Goal: Task Accomplishment & Management: Use online tool/utility

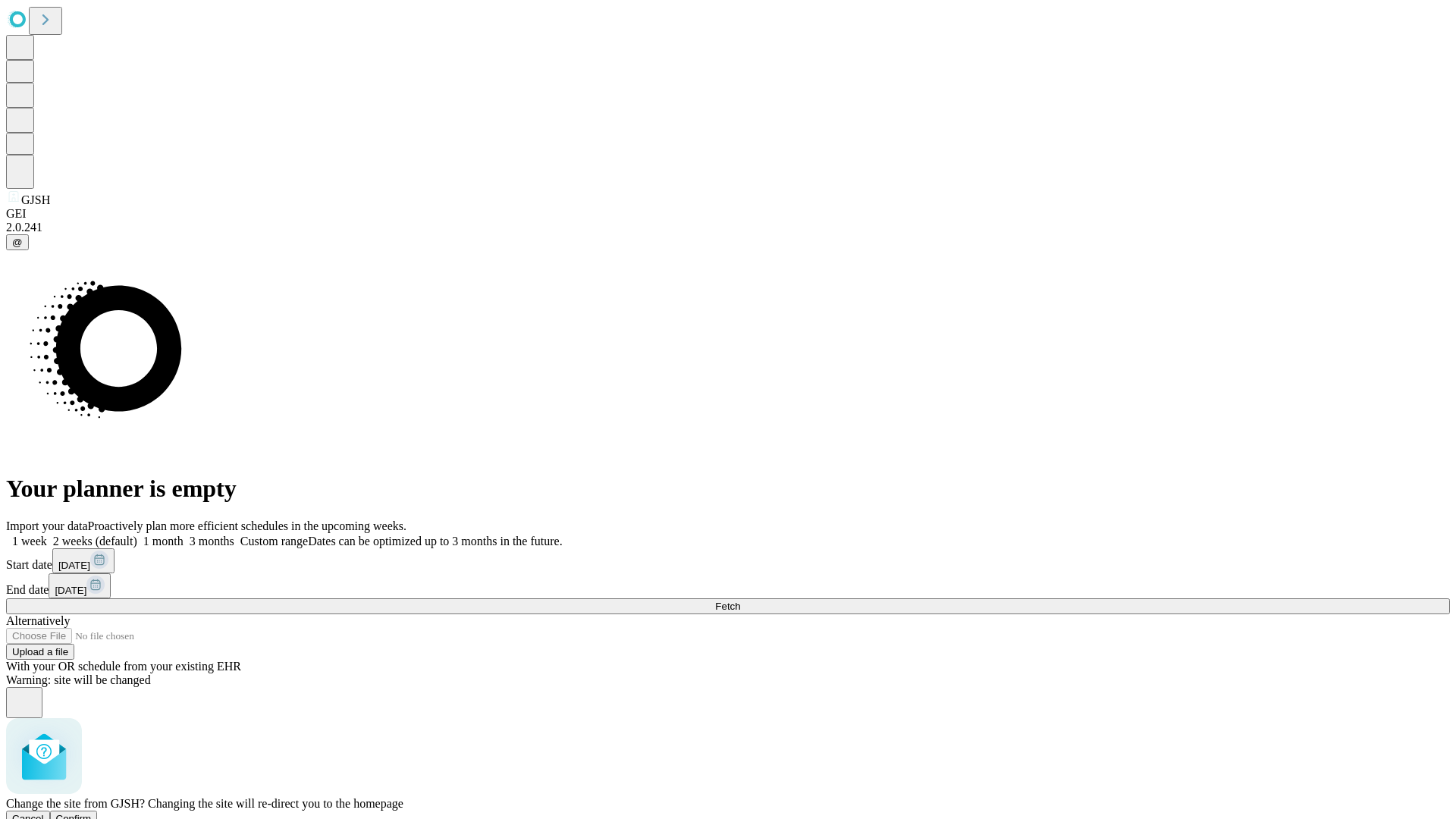
click at [92, 813] on span "Confirm" at bounding box center [74, 818] width 36 height 12
click at [137, 535] on label "2 weeks (default)" at bounding box center [92, 541] width 90 height 13
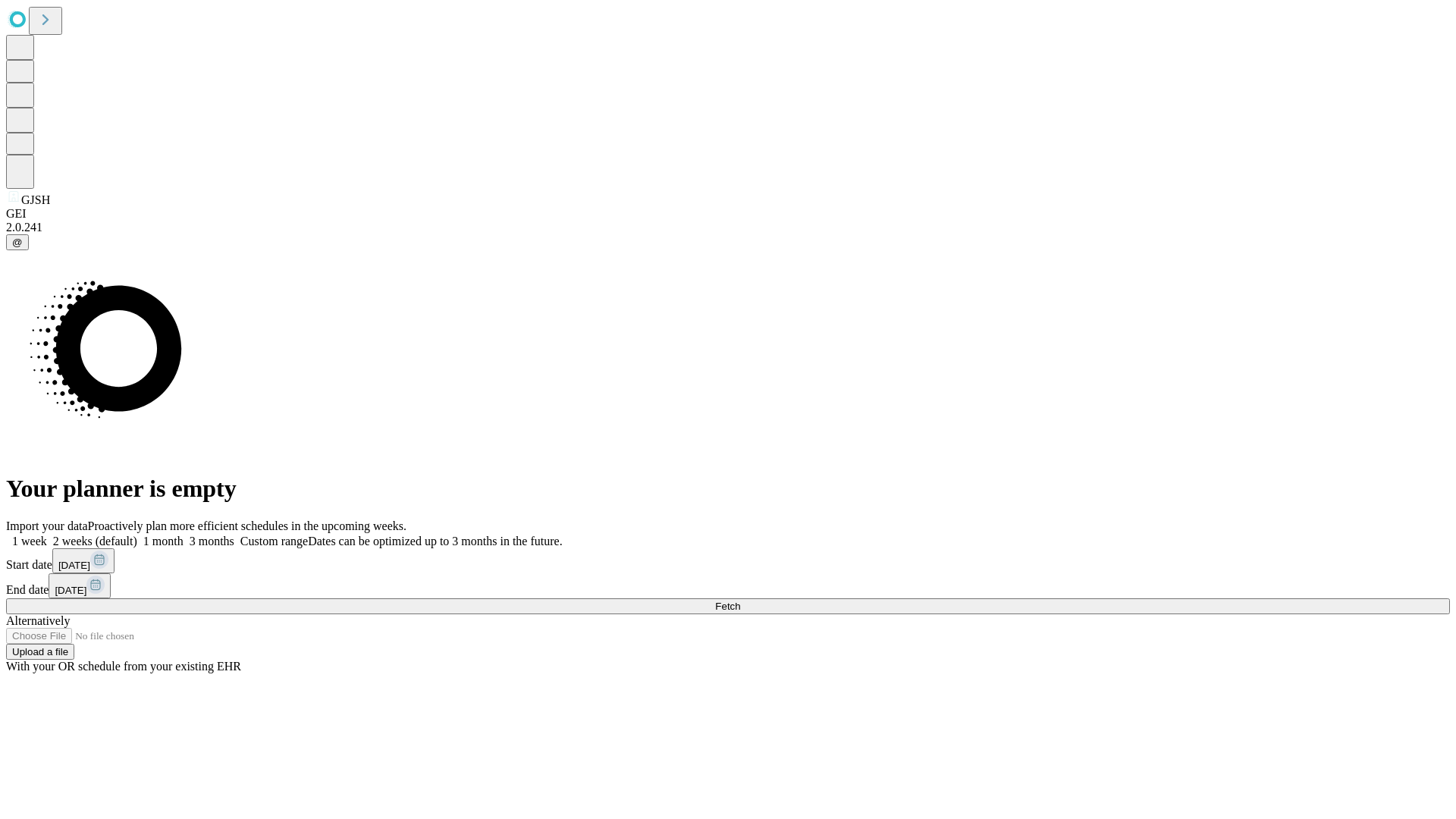
click at [741, 601] on span "Fetch" at bounding box center [728, 606] width 25 height 12
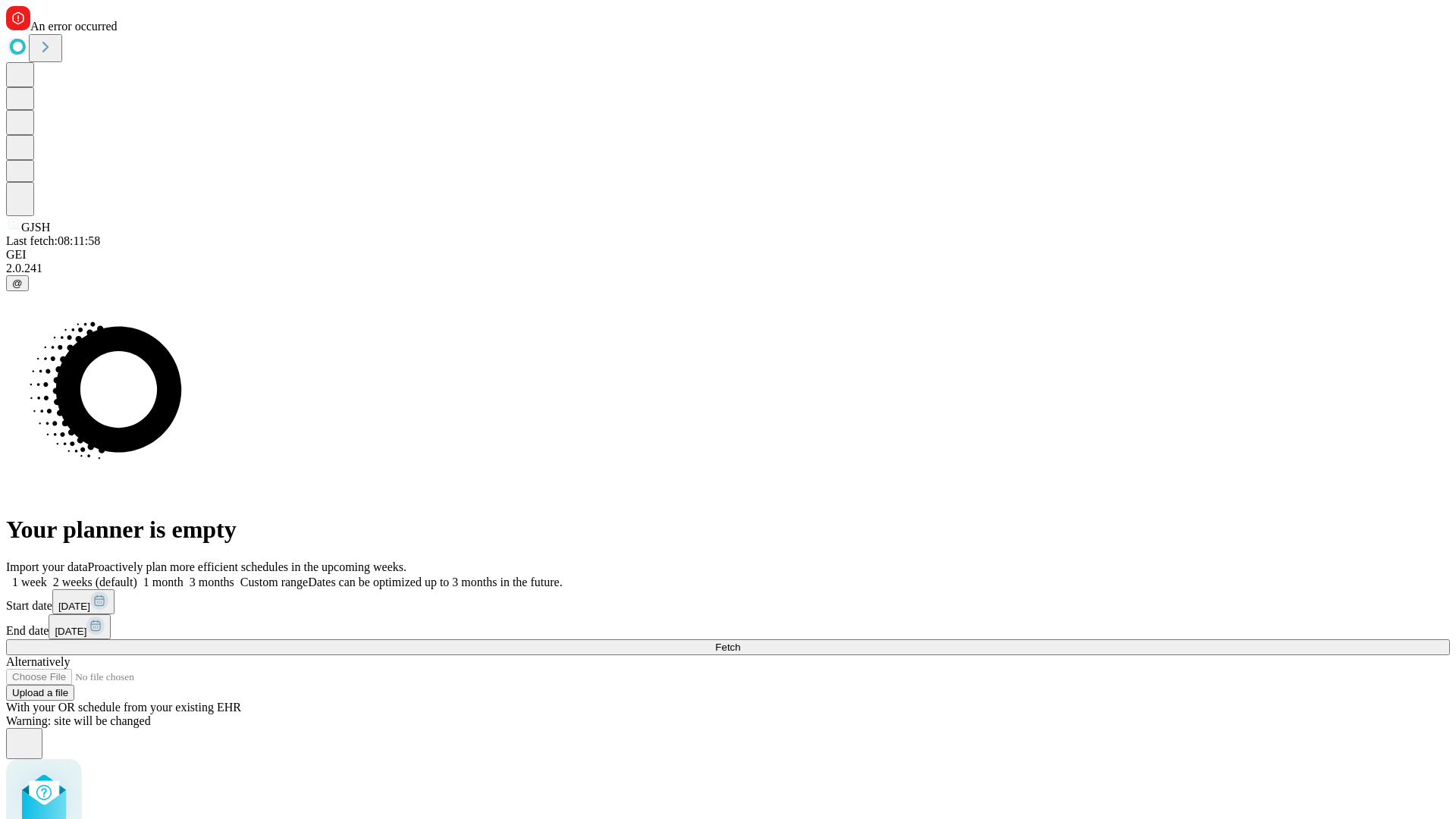
click at [137, 576] on label "2 weeks (default)" at bounding box center [92, 582] width 90 height 13
click at [741, 641] on span "Fetch" at bounding box center [728, 646] width 25 height 12
click at [137, 576] on label "2 weeks (default)" at bounding box center [92, 582] width 90 height 13
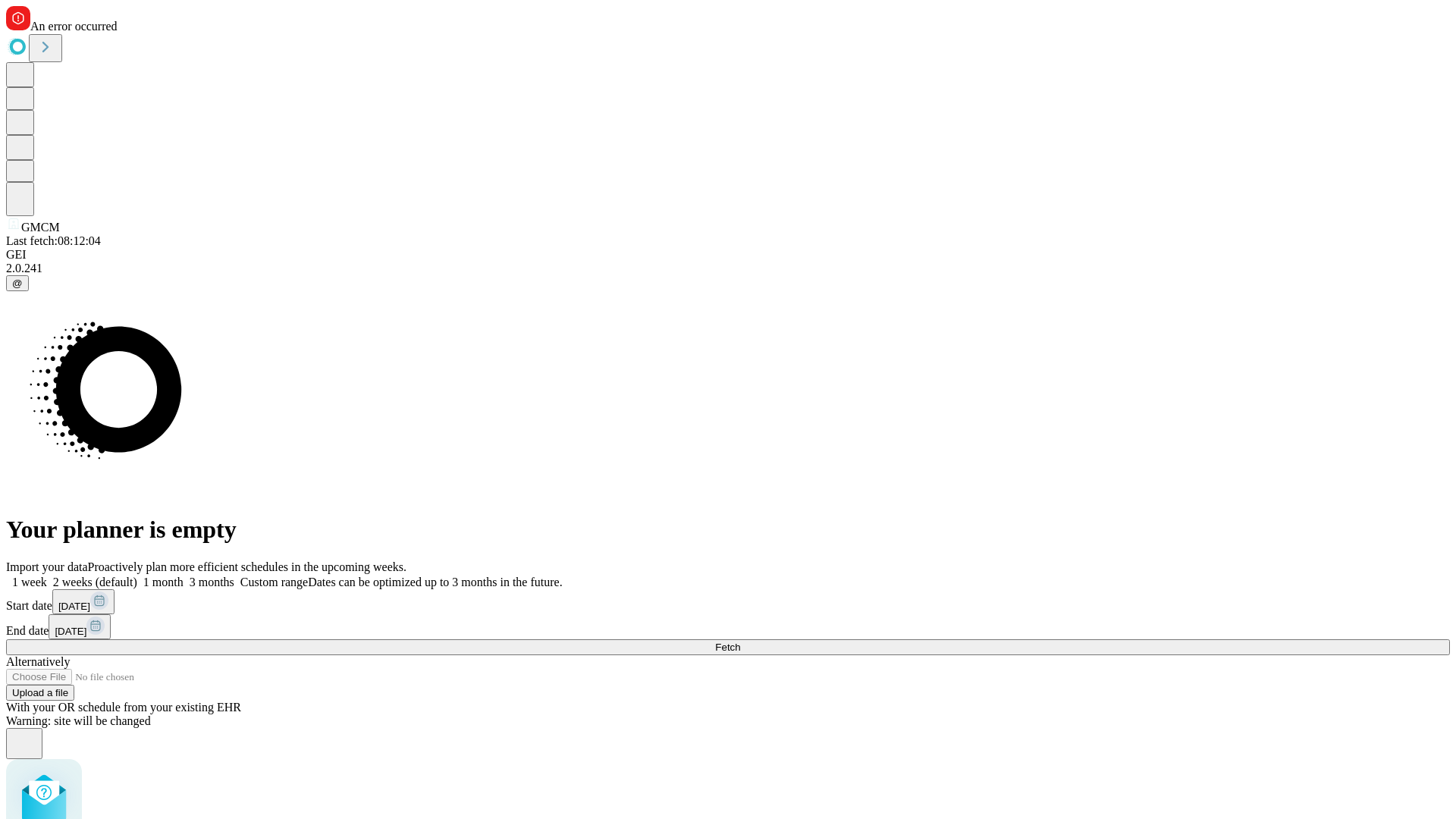
click at [741, 641] on span "Fetch" at bounding box center [728, 646] width 25 height 12
click at [137, 576] on label "2 weeks (default)" at bounding box center [92, 582] width 90 height 13
click at [741, 641] on span "Fetch" at bounding box center [728, 646] width 25 height 12
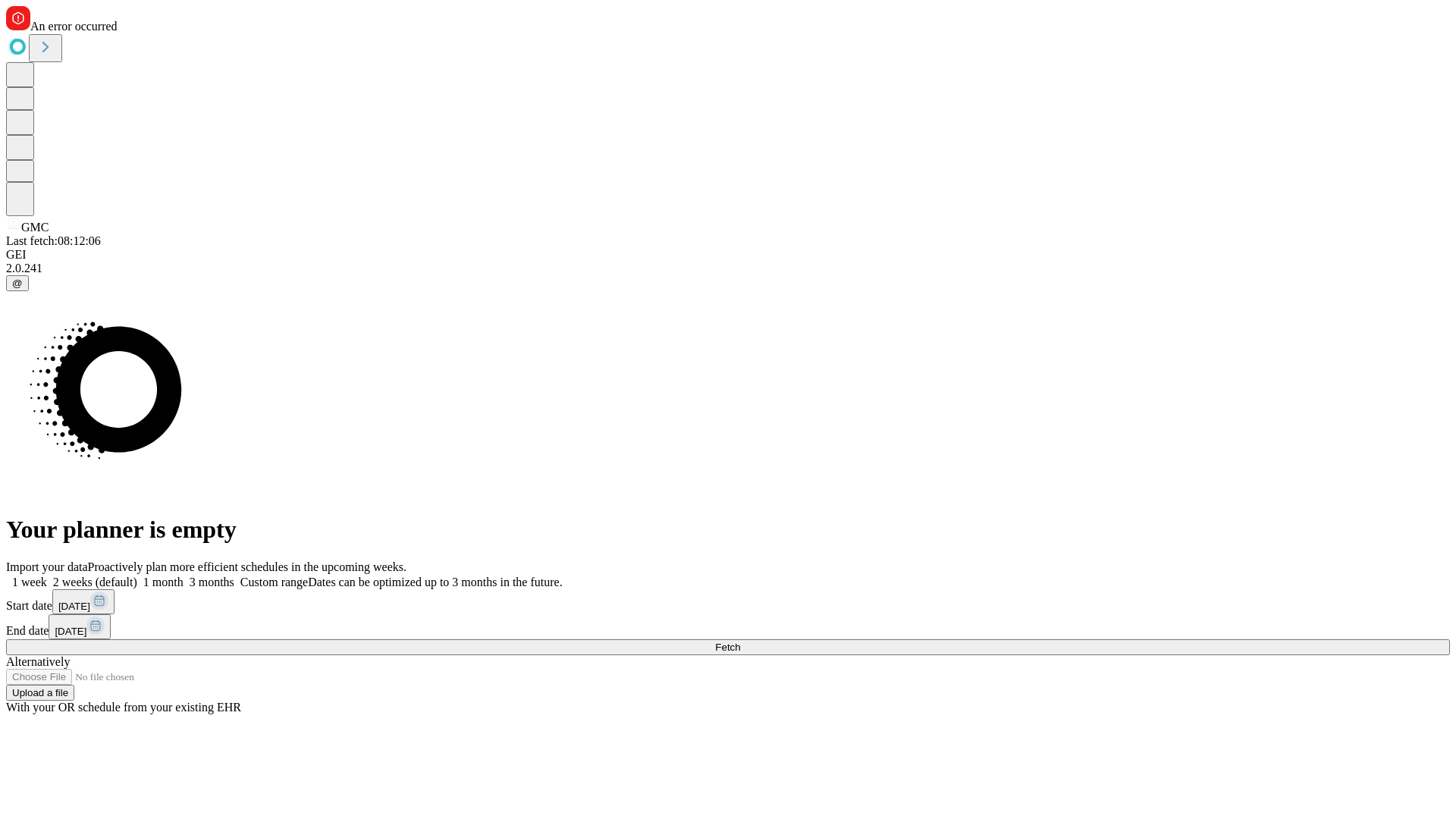
click at [137, 576] on label "2 weeks (default)" at bounding box center [92, 582] width 90 height 13
click at [741, 641] on span "Fetch" at bounding box center [728, 646] width 25 height 12
click at [137, 576] on label "2 weeks (default)" at bounding box center [92, 582] width 90 height 13
click at [741, 641] on span "Fetch" at bounding box center [728, 646] width 25 height 12
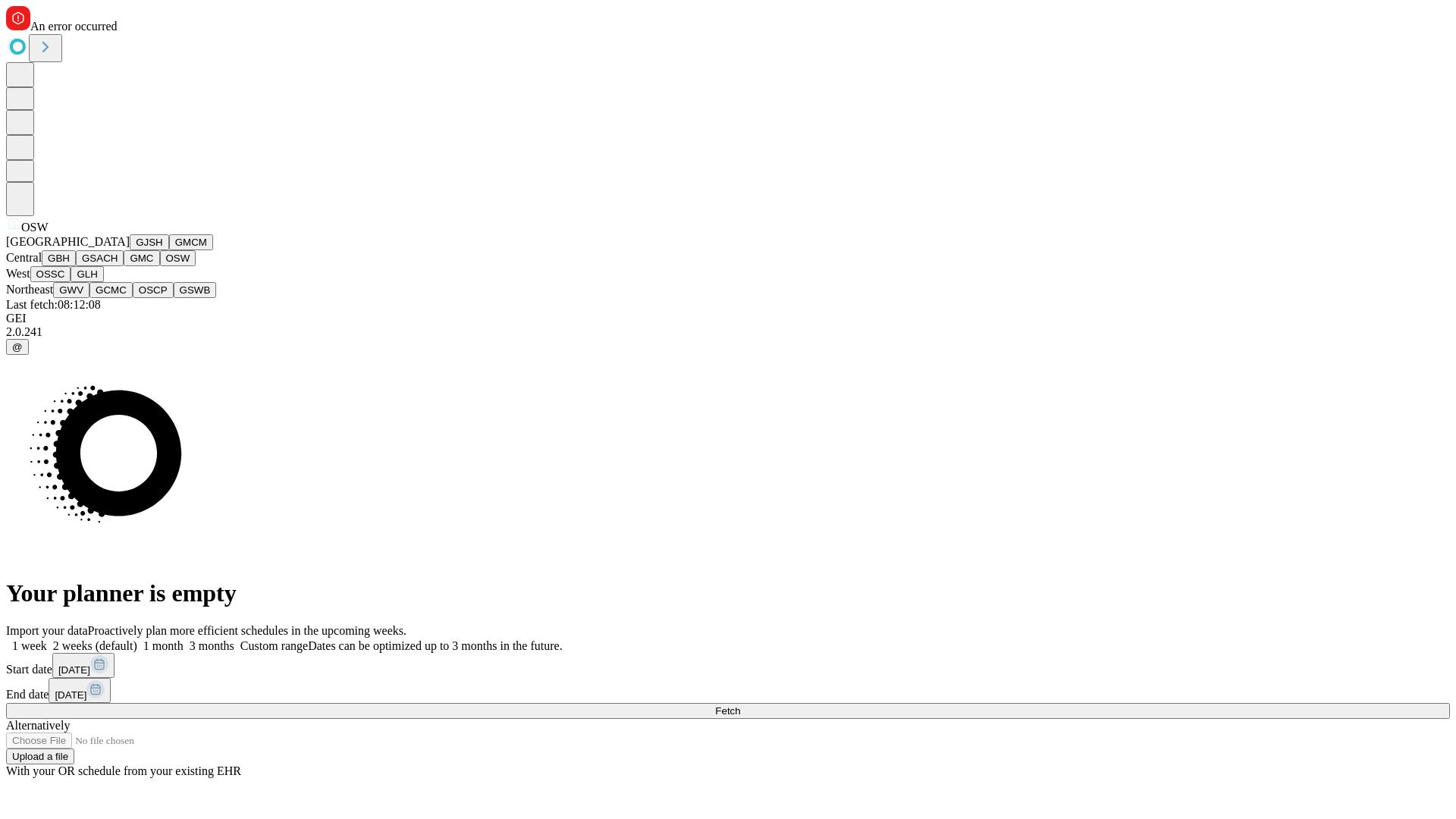
click at [72, 282] on button "OSSC" at bounding box center [51, 274] width 41 height 16
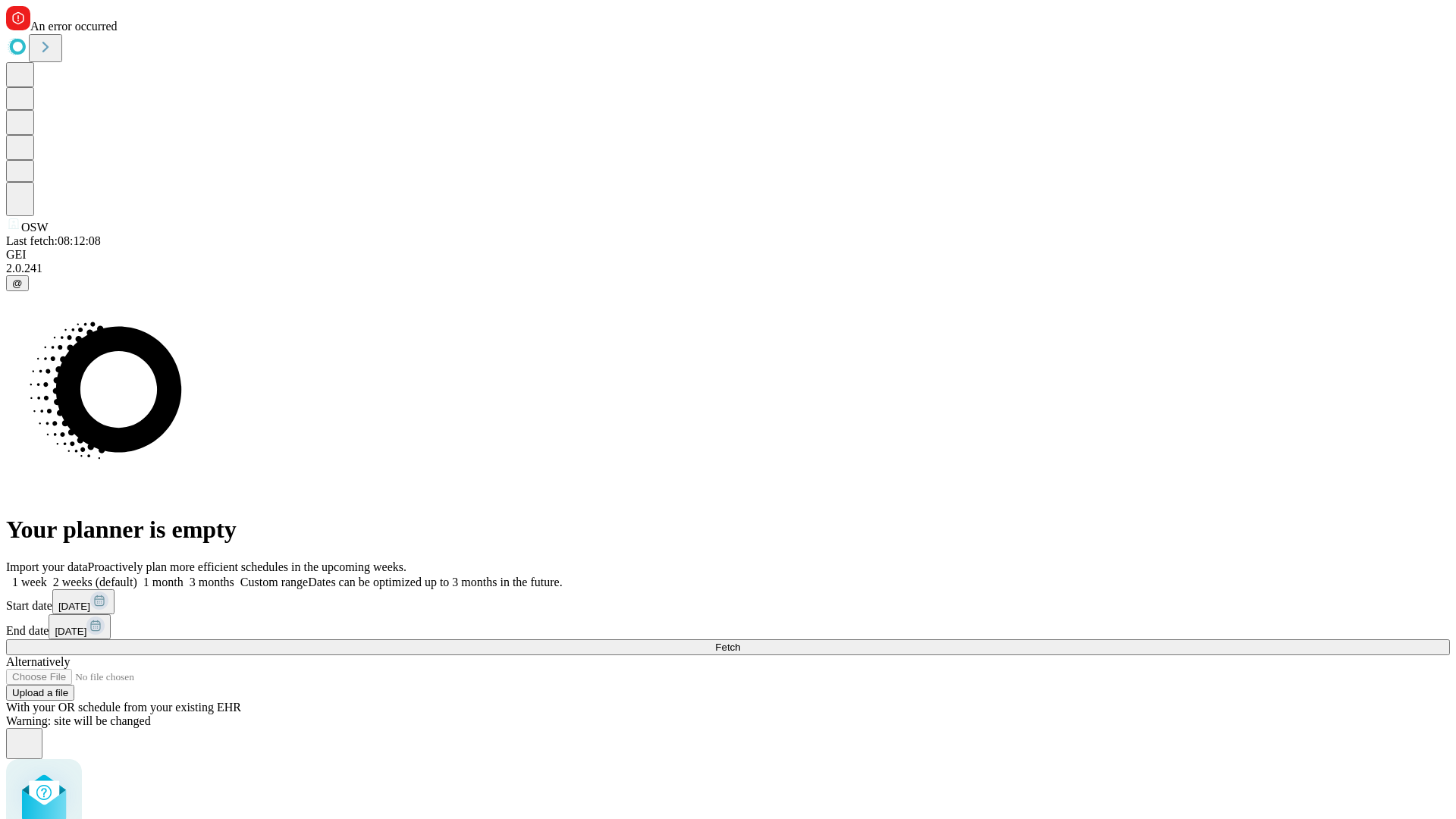
click at [137, 576] on label "2 weeks (default)" at bounding box center [92, 582] width 90 height 13
click at [741, 641] on span "Fetch" at bounding box center [728, 646] width 25 height 12
click at [137, 576] on label "2 weeks (default)" at bounding box center [92, 582] width 90 height 13
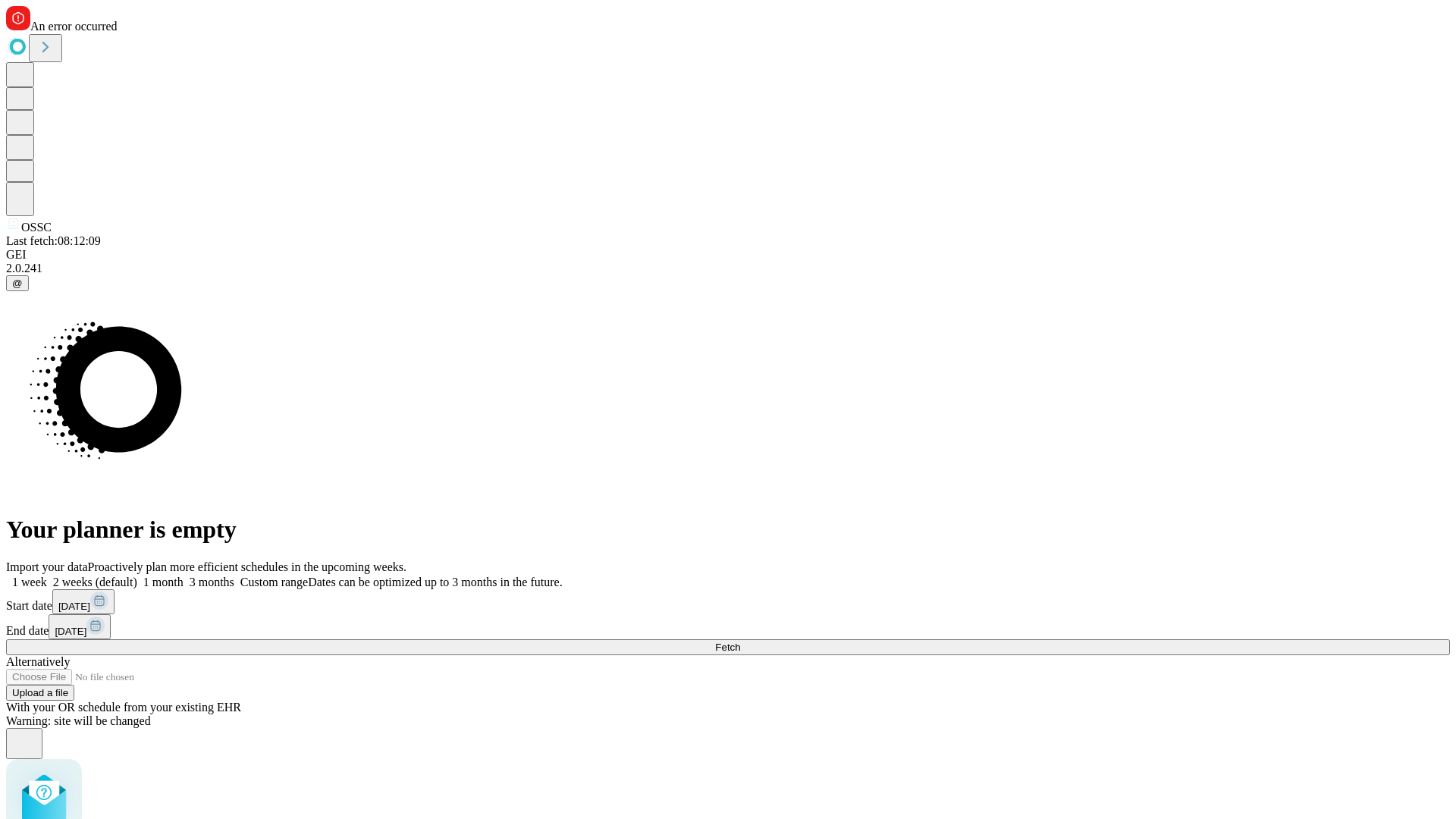
click at [741, 641] on span "Fetch" at bounding box center [728, 646] width 25 height 12
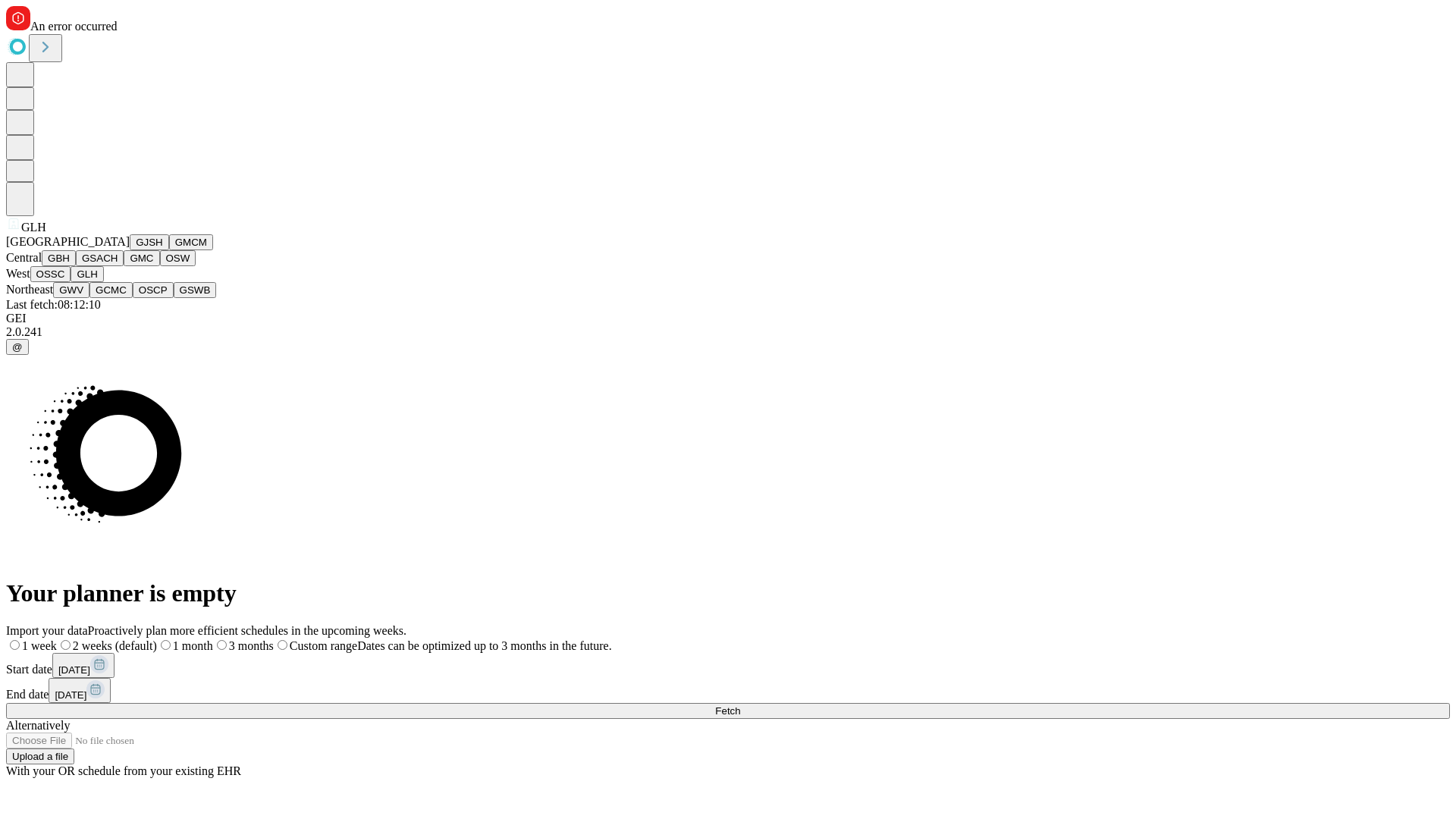
click at [89, 298] on button "GWV" at bounding box center [71, 290] width 37 height 16
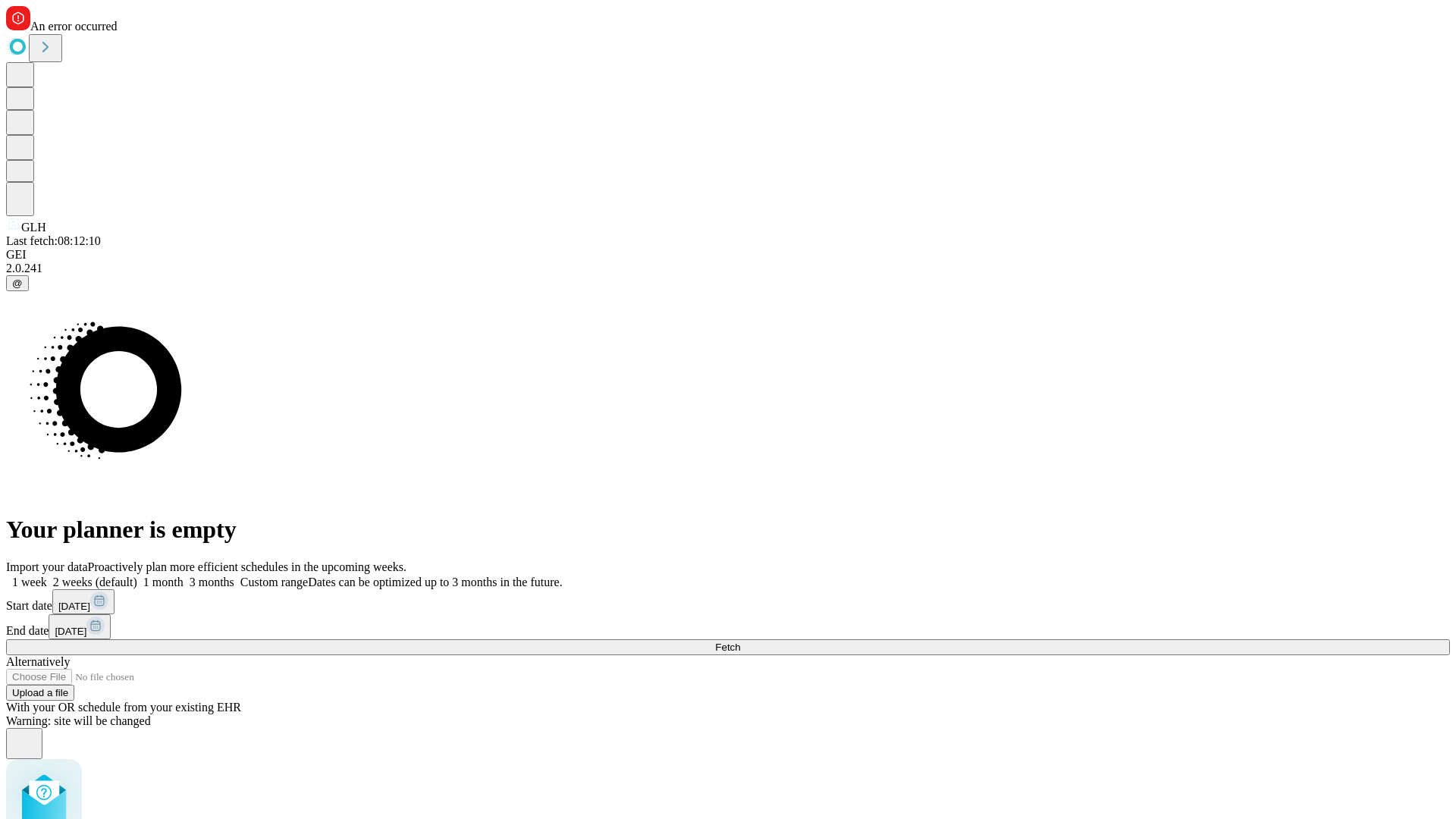
click at [137, 576] on label "2 weeks (default)" at bounding box center [92, 582] width 90 height 13
click at [741, 641] on span "Fetch" at bounding box center [728, 646] width 25 height 12
click at [137, 576] on label "2 weeks (default)" at bounding box center [92, 582] width 90 height 13
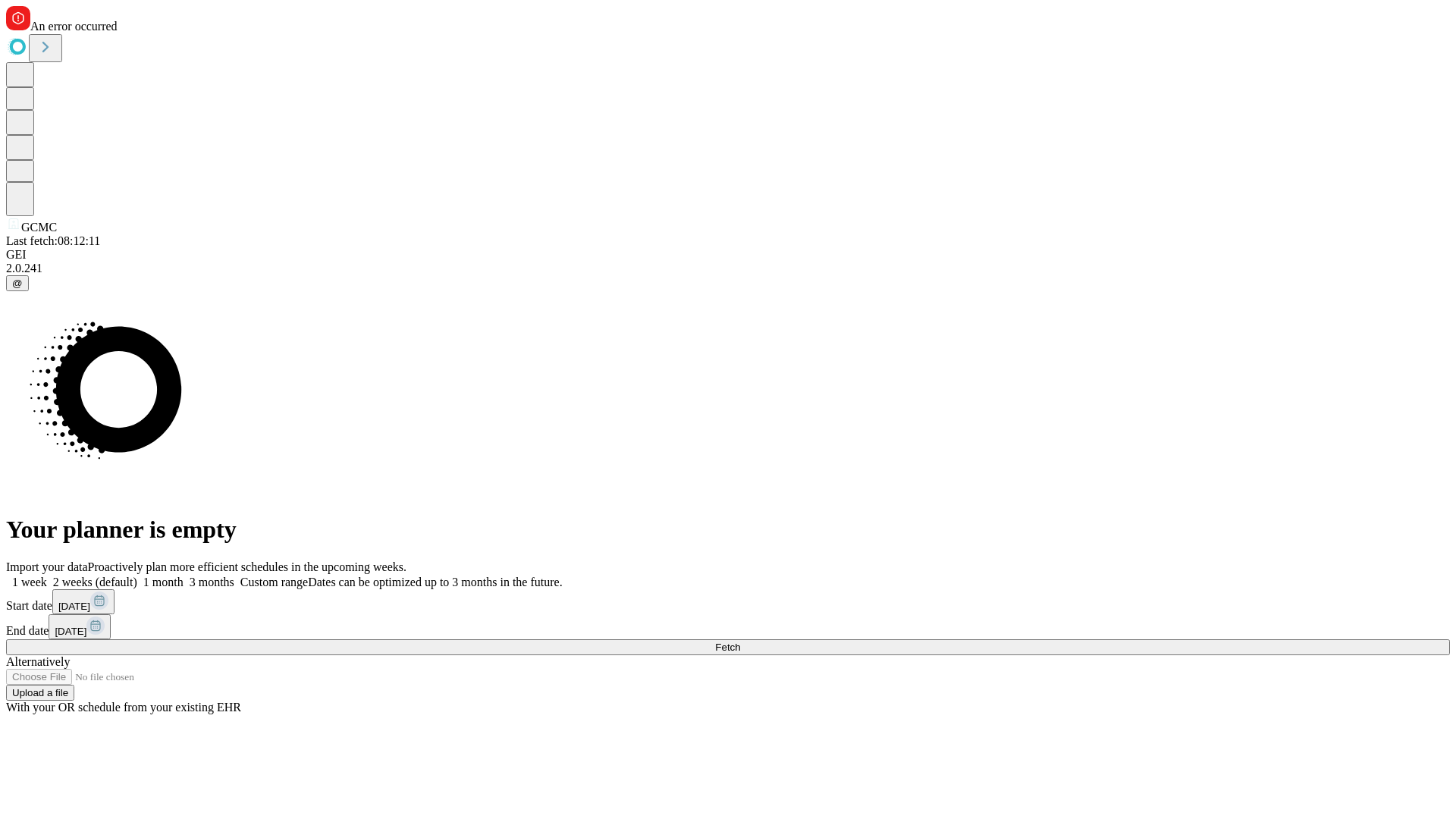
click at [741, 641] on span "Fetch" at bounding box center [728, 646] width 25 height 12
click at [137, 576] on label "2 weeks (default)" at bounding box center [92, 582] width 90 height 13
click at [741, 641] on span "Fetch" at bounding box center [728, 646] width 25 height 12
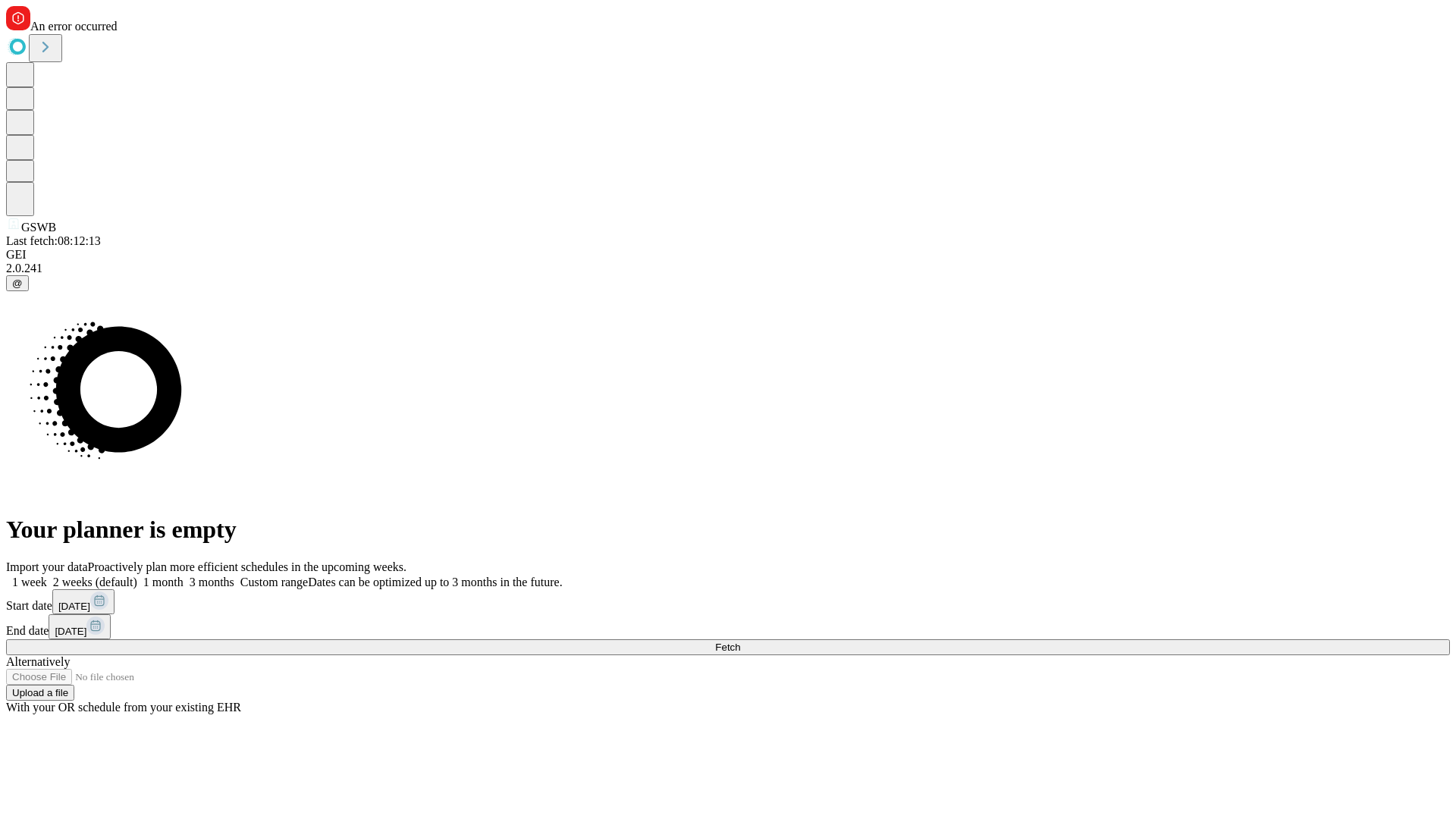
click at [137, 576] on label "2 weeks (default)" at bounding box center [92, 582] width 90 height 13
click at [741, 641] on span "Fetch" at bounding box center [728, 646] width 25 height 12
